Goal: Check status: Check status

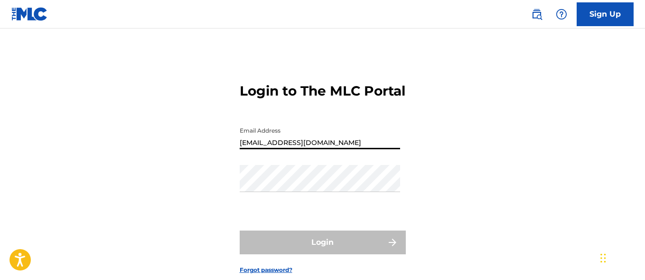
type input "[EMAIL_ADDRESS][DOMAIN_NAME]"
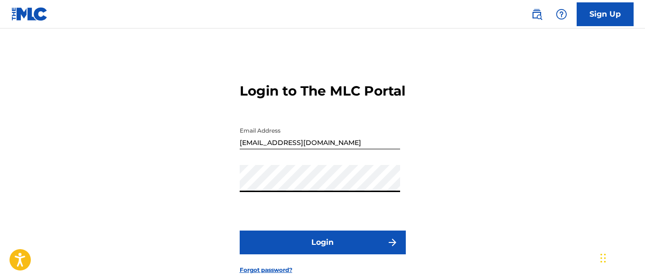
click at [322, 254] on button "Login" at bounding box center [323, 242] width 166 height 24
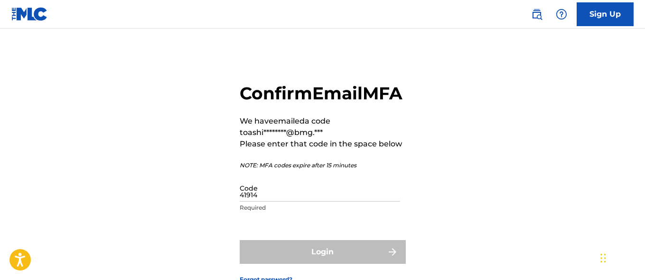
type input "419149"
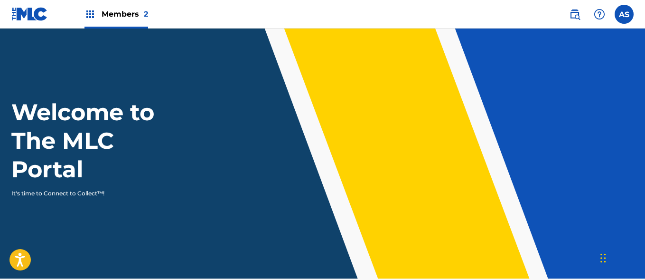
click at [90, 14] on img at bounding box center [89, 14] width 11 height 11
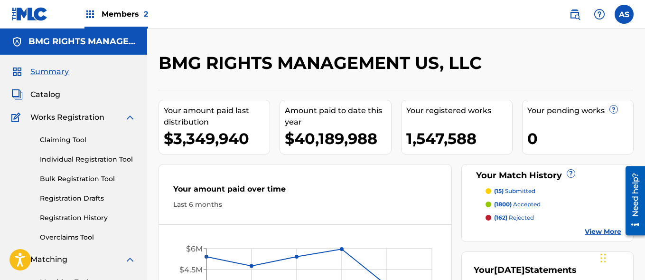
scroll to position [206, 0]
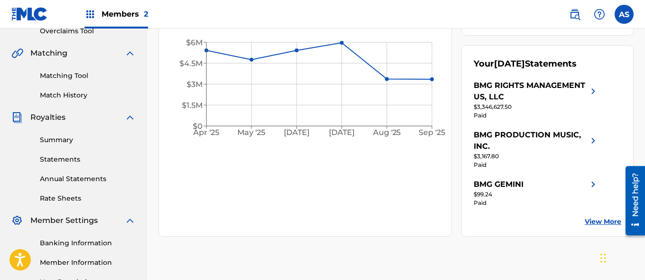
click at [88, 140] on link "Summary" at bounding box center [88, 140] width 96 height 10
